Goal: Task Accomplishment & Management: Use online tool/utility

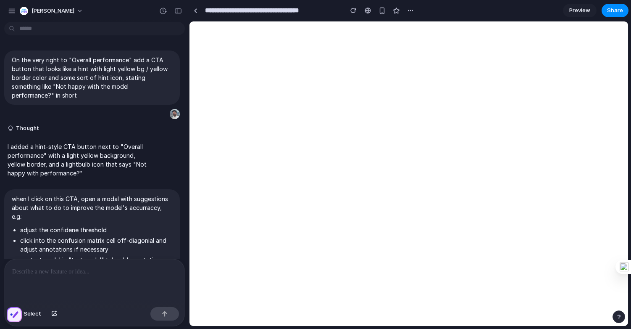
scroll to position [438, 0]
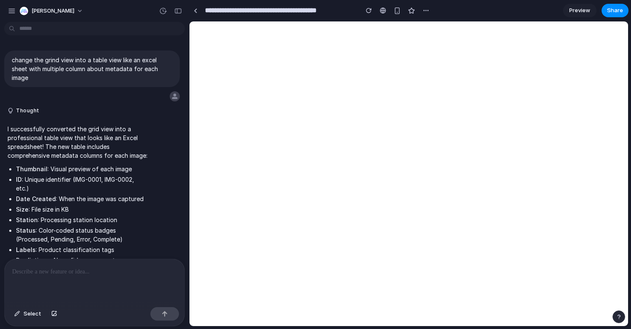
scroll to position [1012, 0]
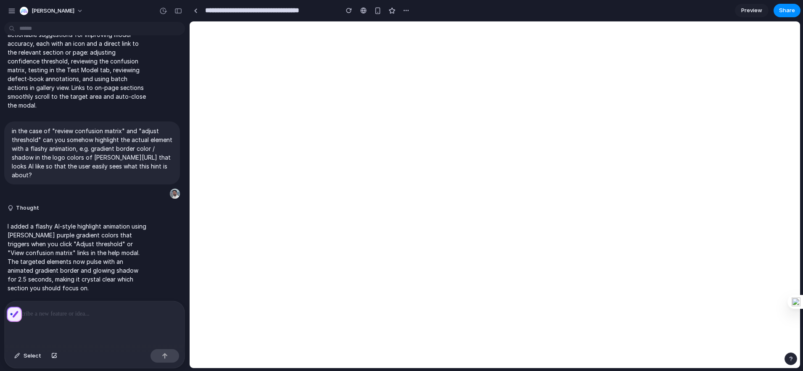
scroll to position [429, 0]
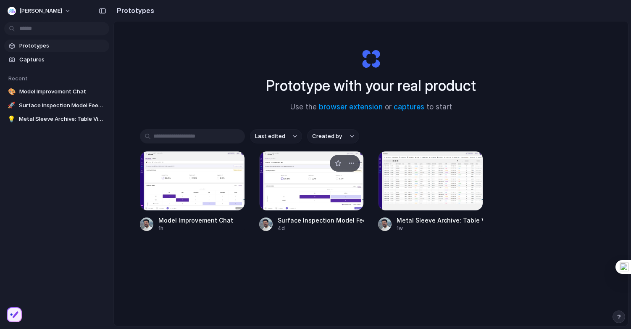
click at [315, 196] on div at bounding box center [311, 181] width 105 height 60
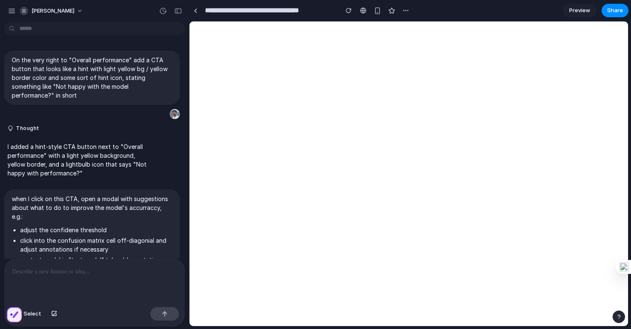
scroll to position [471, 0]
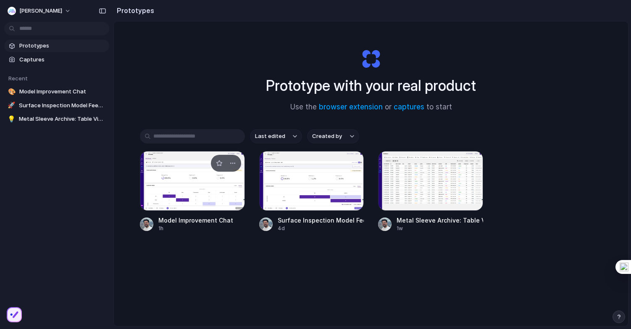
click at [194, 181] on div at bounding box center [192, 181] width 105 height 60
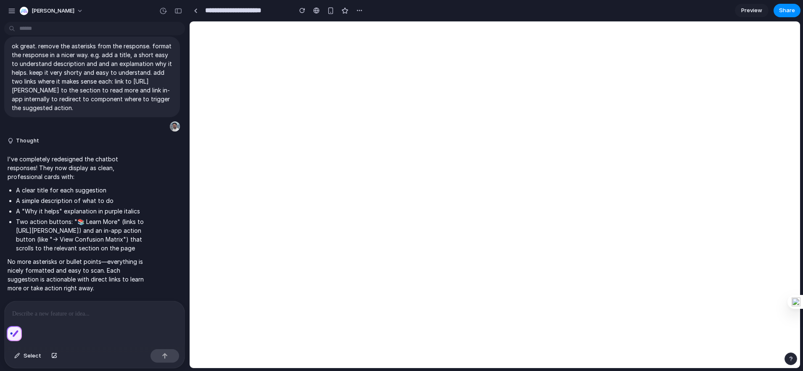
scroll to position [548, 0]
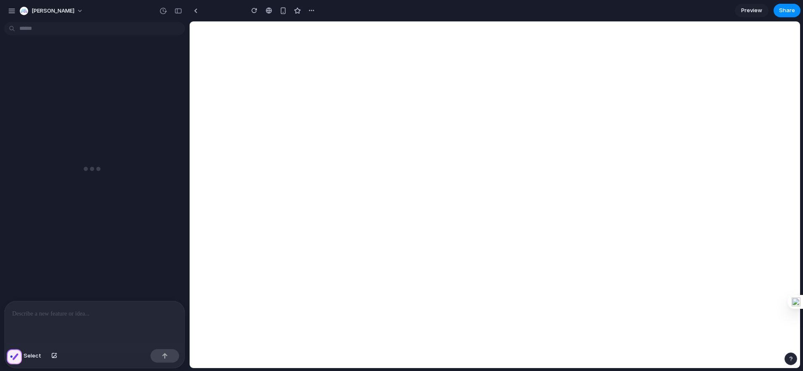
type input "**********"
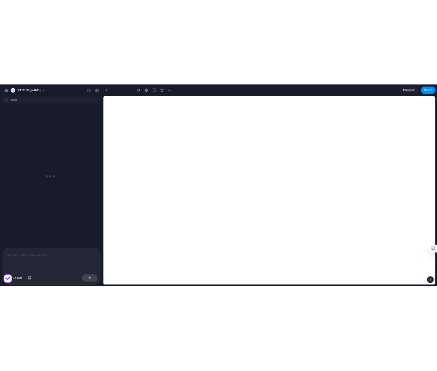
scroll to position [548, 0]
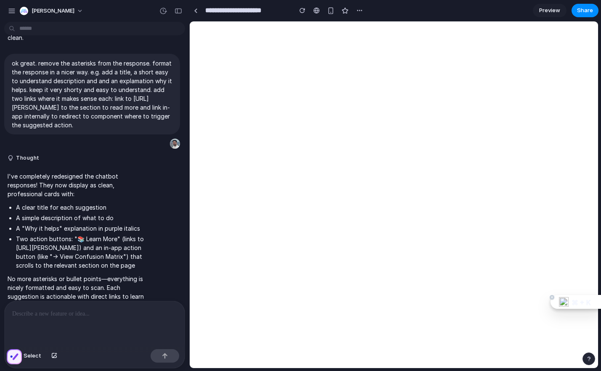
click at [595, 303] on div "⌘ + K" at bounding box center [578, 302] width 45 height 14
